Goal: Task Accomplishment & Management: Use online tool/utility

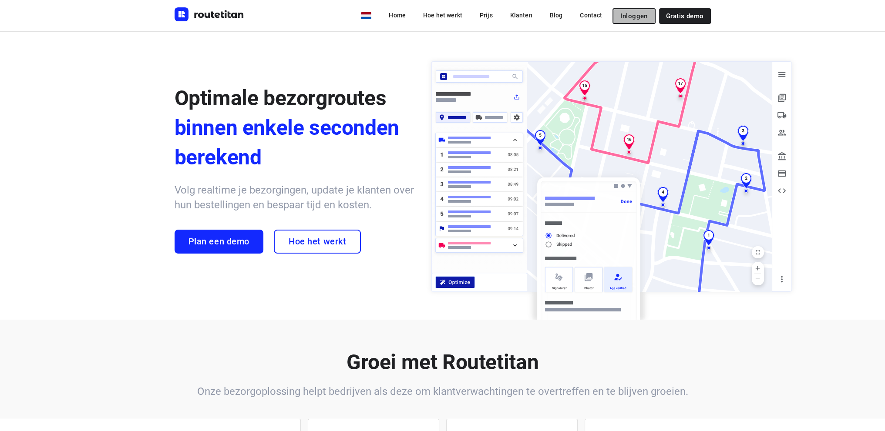
click at [639, 13] on span "Inloggen" at bounding box center [633, 16] width 27 height 7
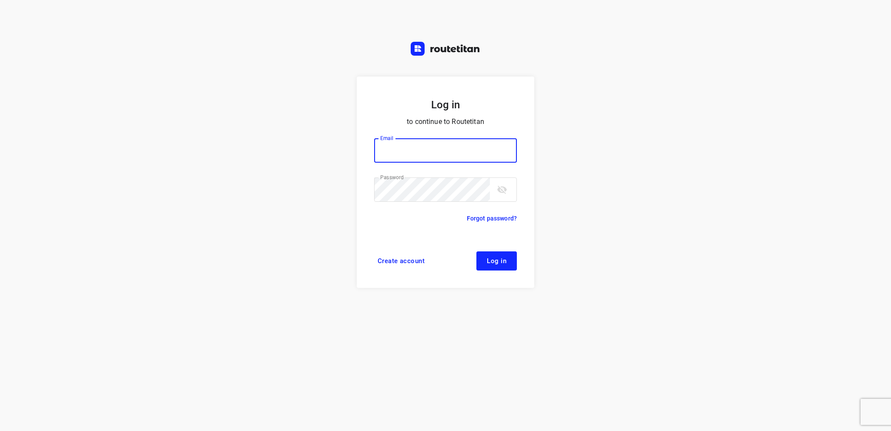
type input "[EMAIL_ADDRESS][DOMAIN_NAME]"
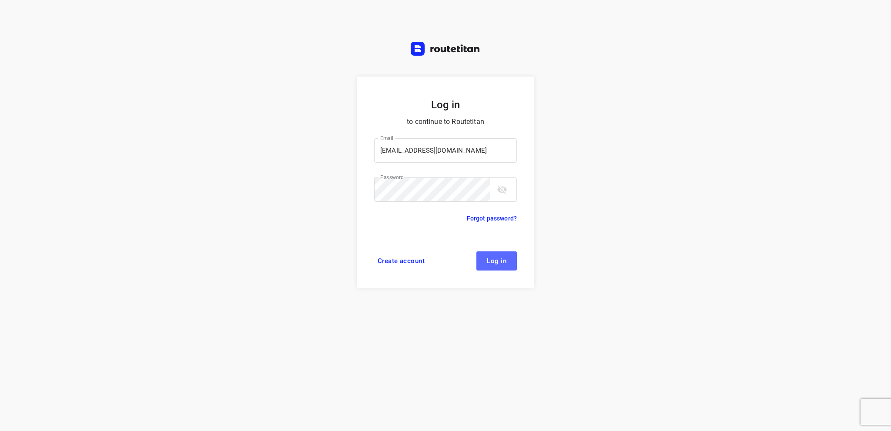
click at [493, 263] on span "Log in" at bounding box center [497, 261] width 20 height 7
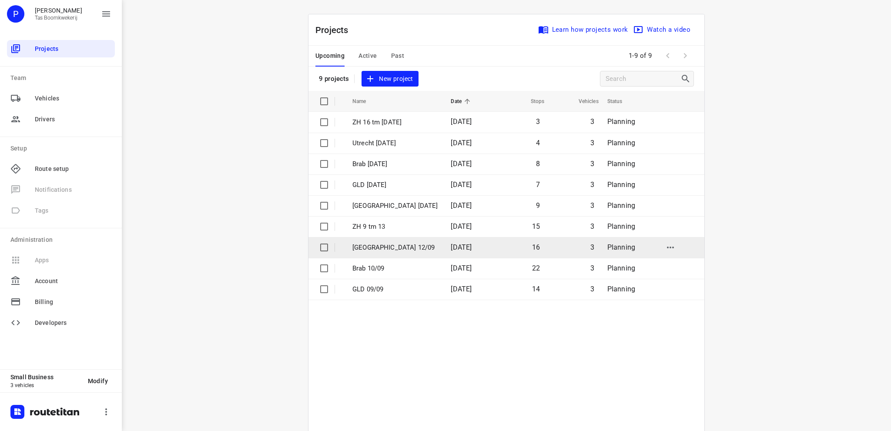
click at [379, 246] on p "Utrecht 12/09" at bounding box center [394, 248] width 85 height 10
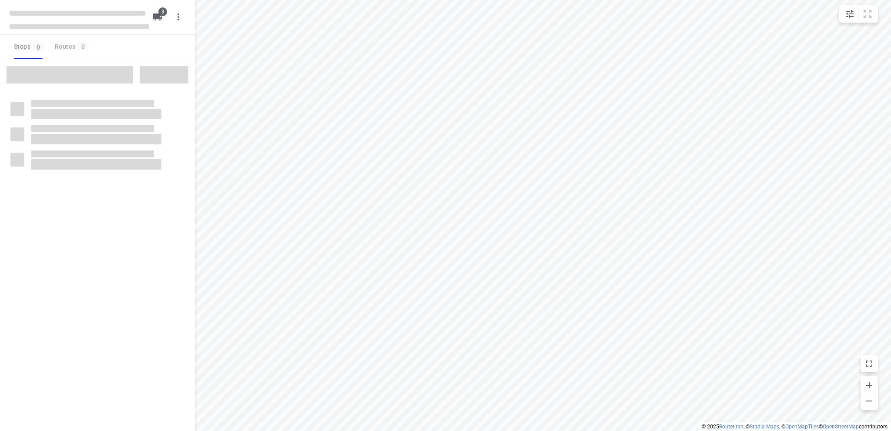
type input "distance"
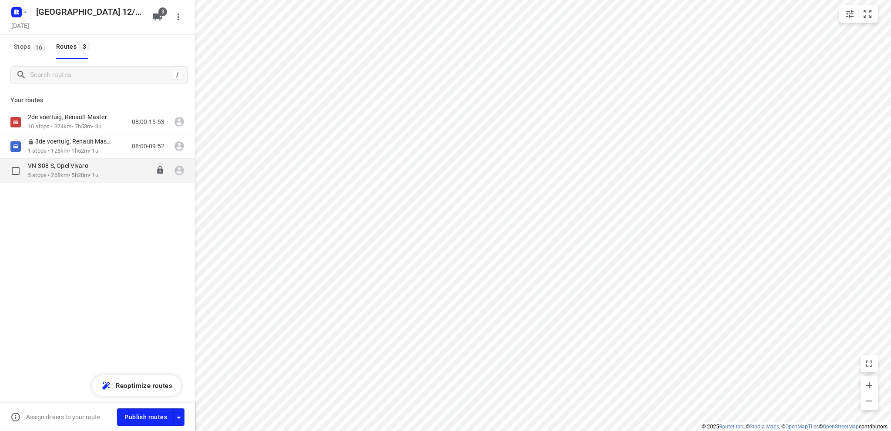
click at [52, 167] on p "VN-308-S, Opel Vivaro" at bounding box center [61, 166] width 66 height 8
